Goal: Task Accomplishment & Management: Manage account settings

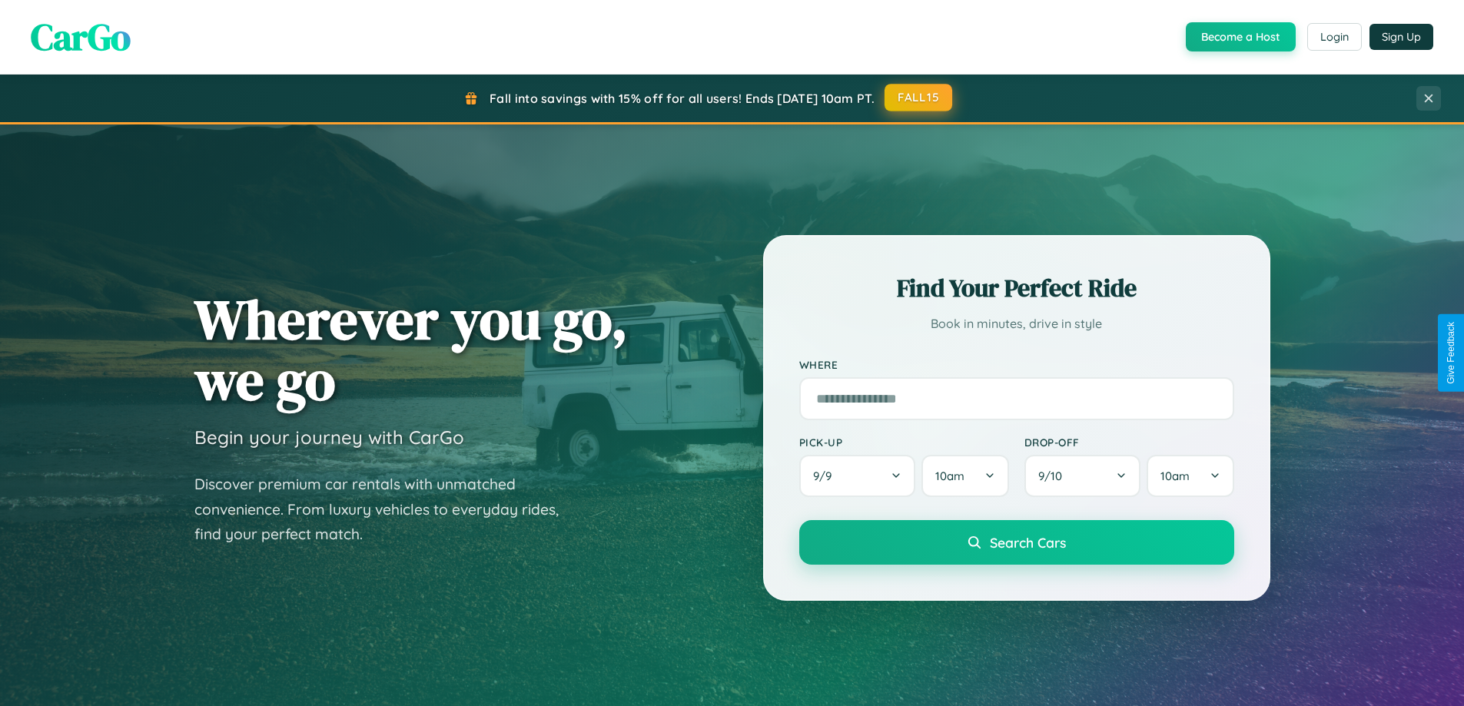
click at [919, 98] on button "FALL15" at bounding box center [918, 98] width 68 height 28
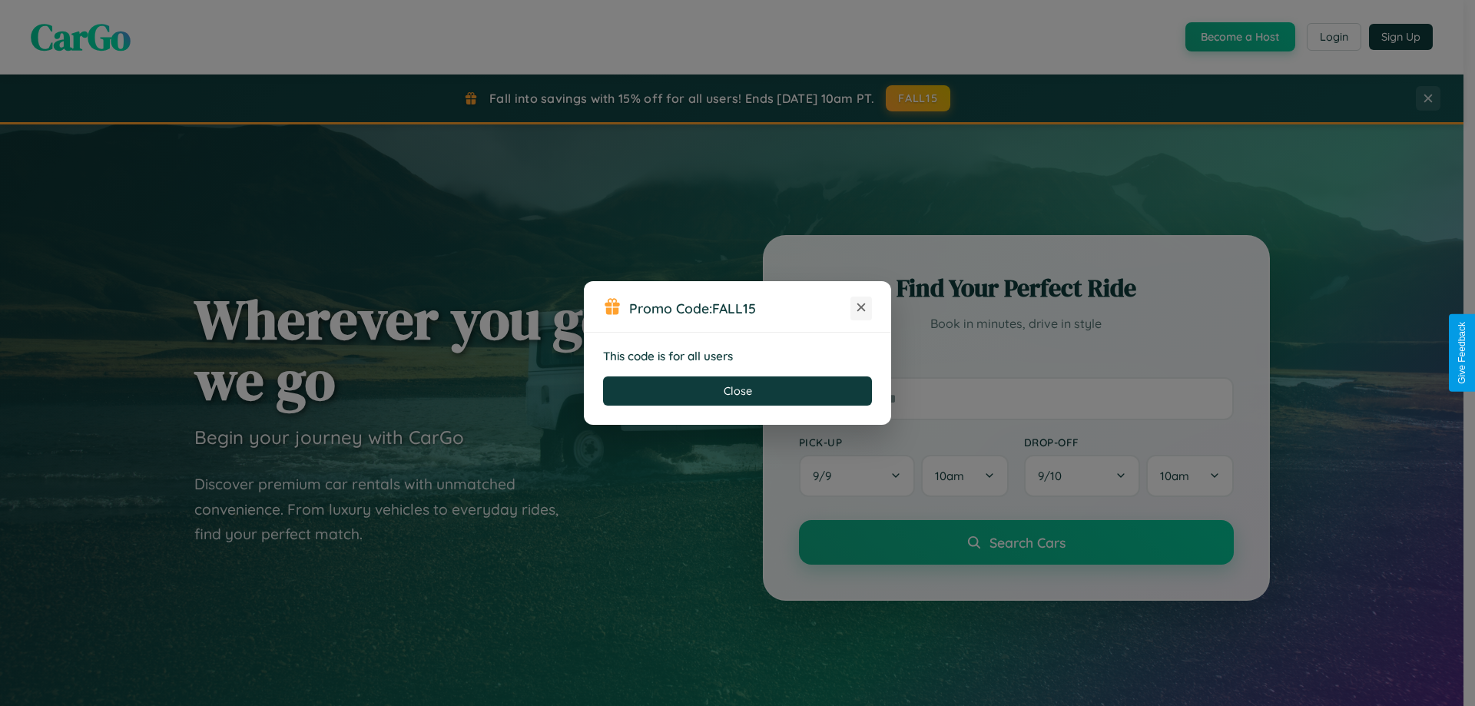
click at [861, 308] on icon at bounding box center [861, 307] width 15 height 15
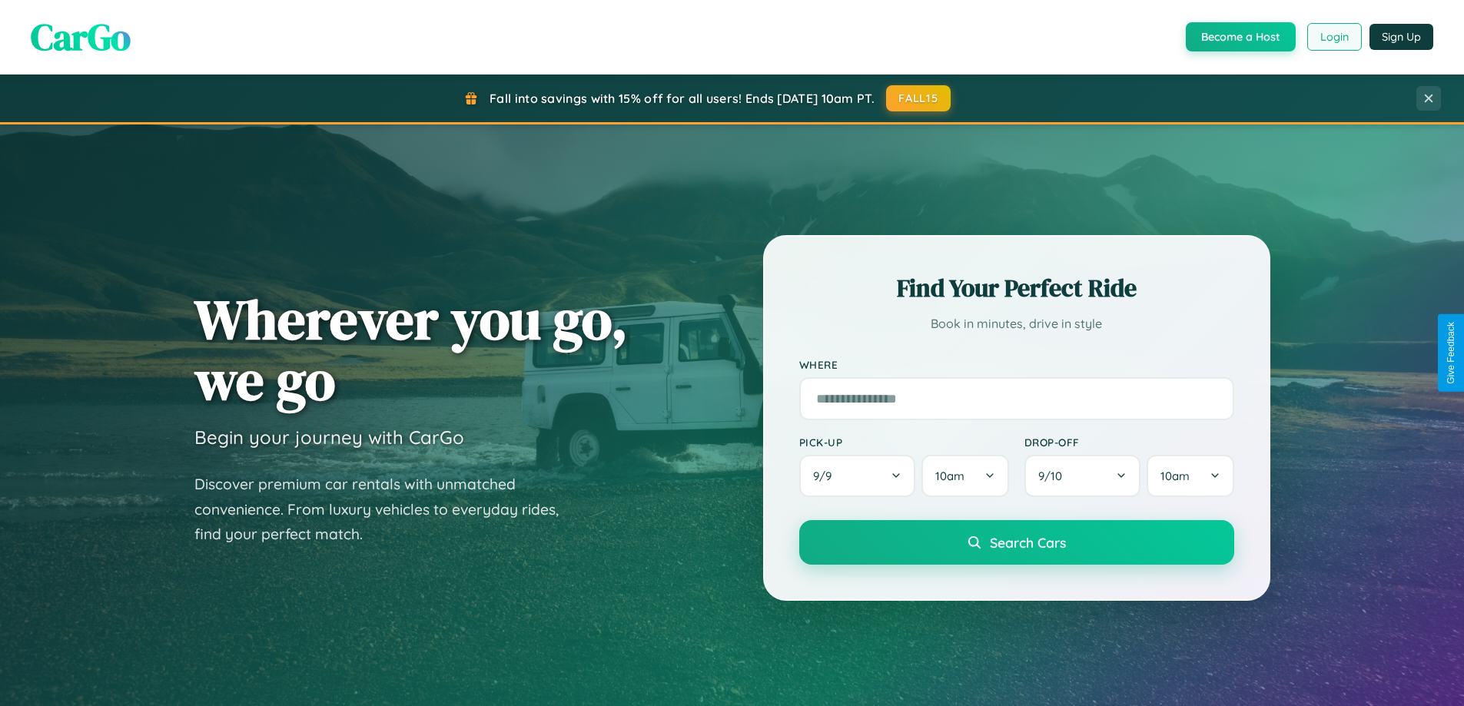
click at [1333, 37] on button "Login" at bounding box center [1334, 37] width 55 height 28
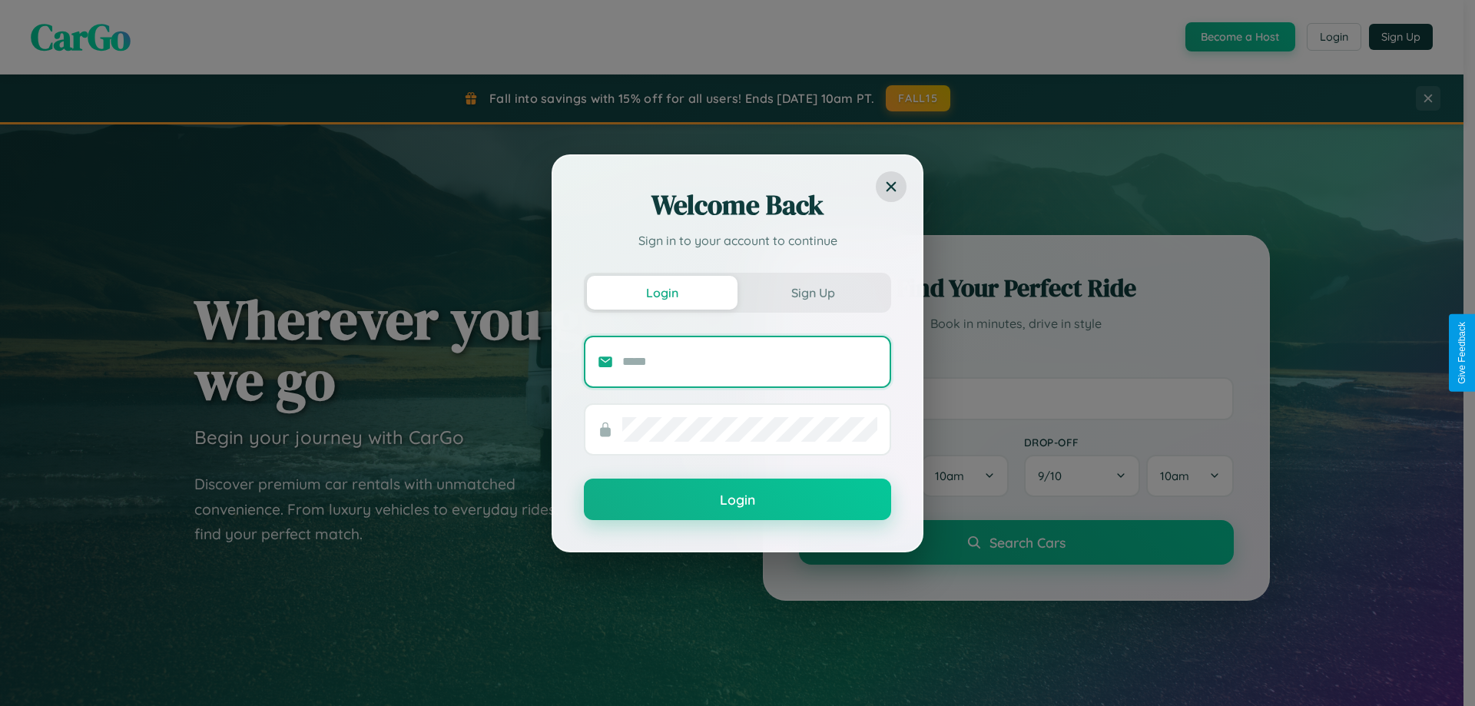
click at [750, 361] on input "text" at bounding box center [749, 362] width 255 height 25
type input "**********"
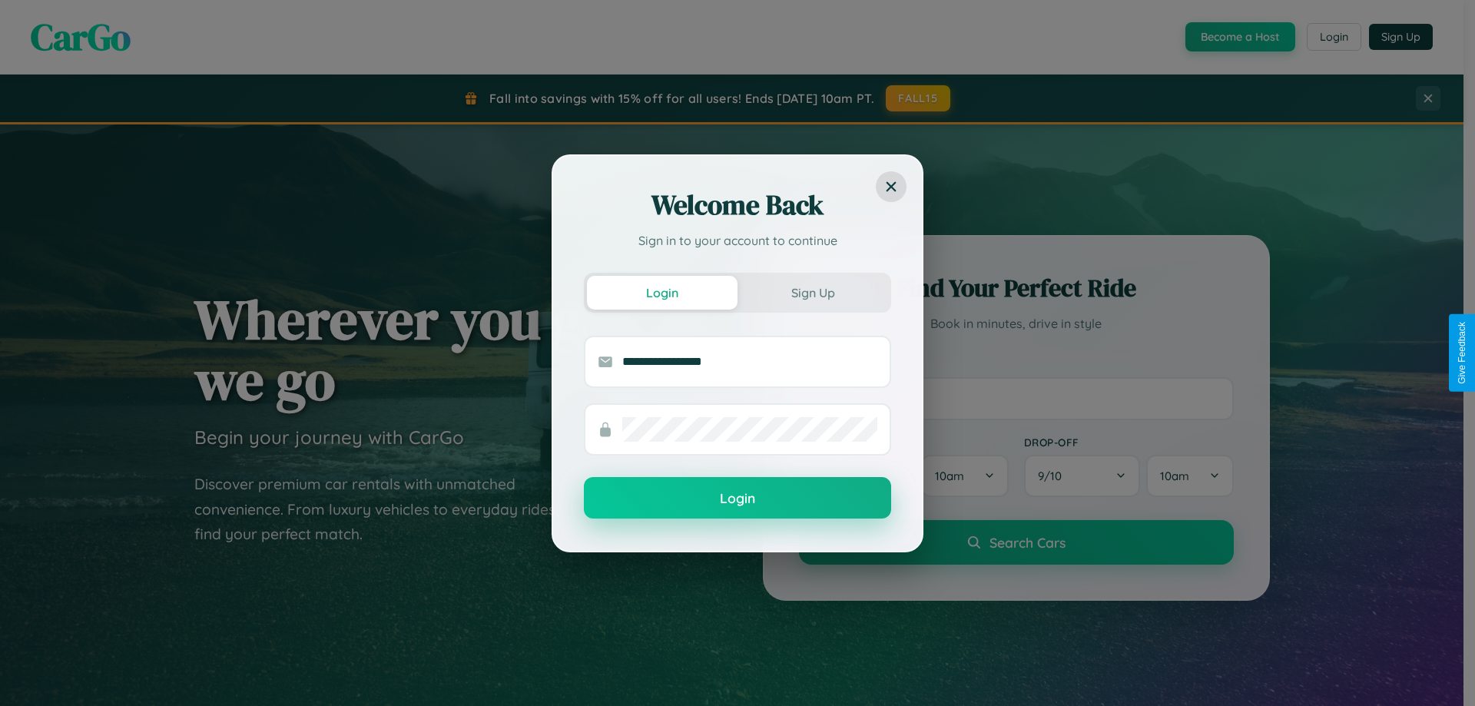
click at [738, 499] on button "Login" at bounding box center [737, 497] width 307 height 41
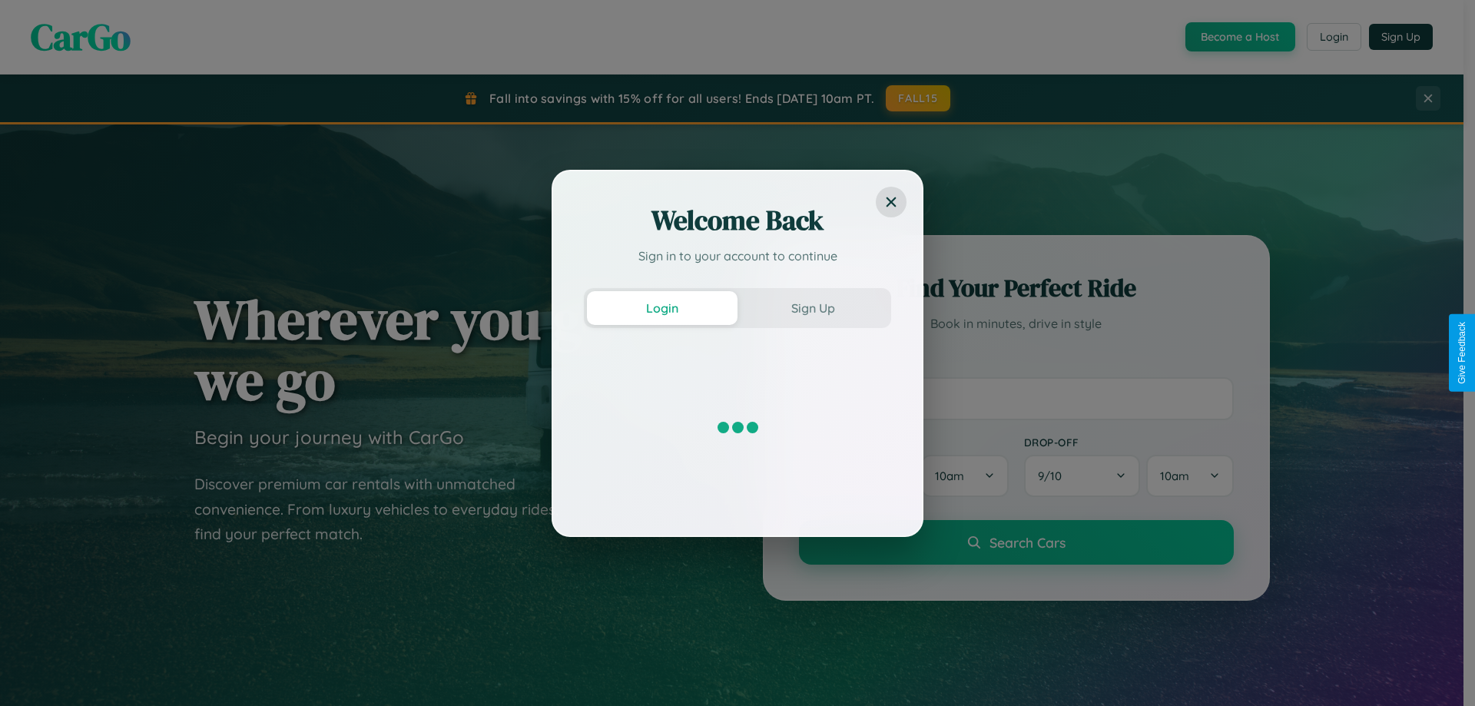
scroll to position [1228, 0]
